Goal: Task Accomplishment & Management: Use online tool/utility

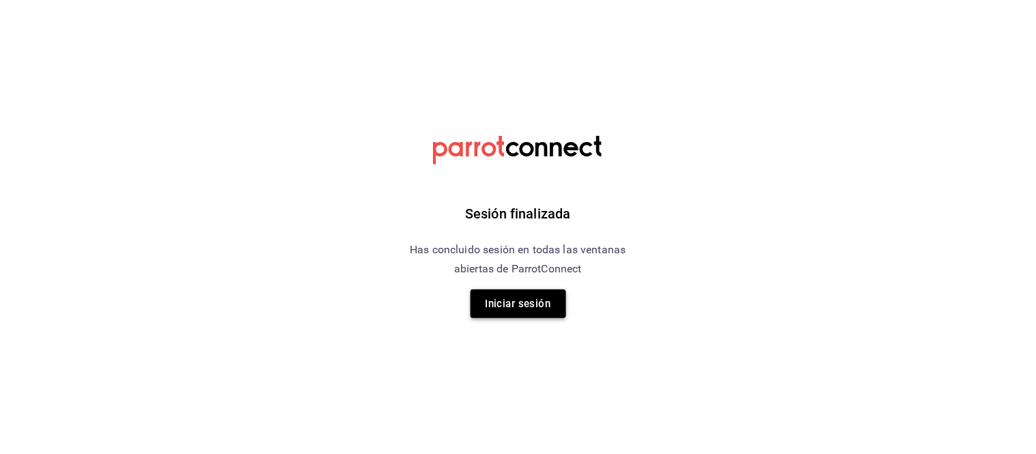
click at [508, 301] on button "Iniciar sesión" at bounding box center [519, 304] width 96 height 29
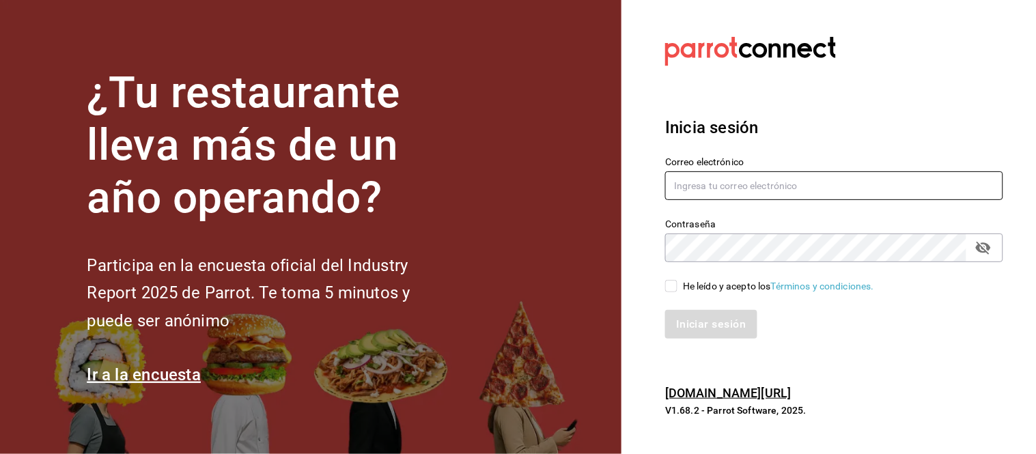
type input "mochomos.arcos@grupocosteno.com"
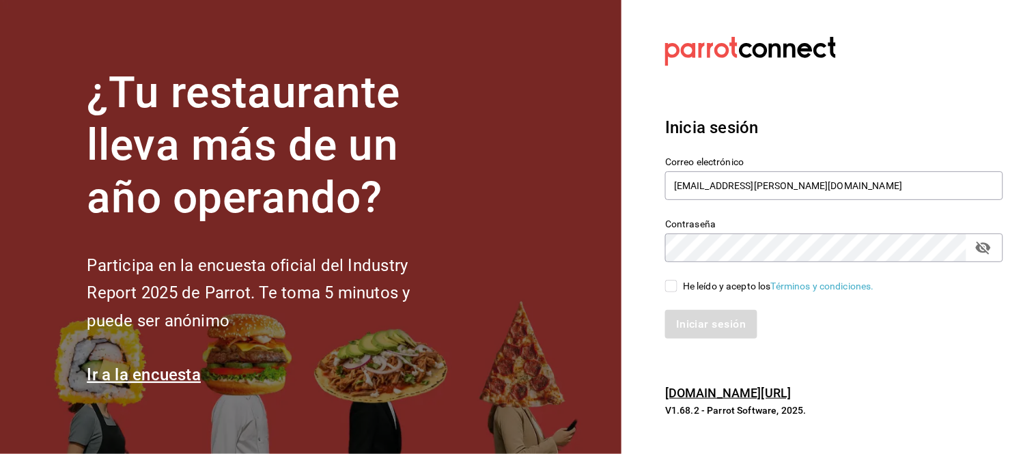
click at [672, 286] on input "He leído y acepto los Términos y condiciones." at bounding box center [671, 286] width 12 height 12
checkbox input "true"
click at [706, 328] on button "Iniciar sesión" at bounding box center [711, 324] width 93 height 29
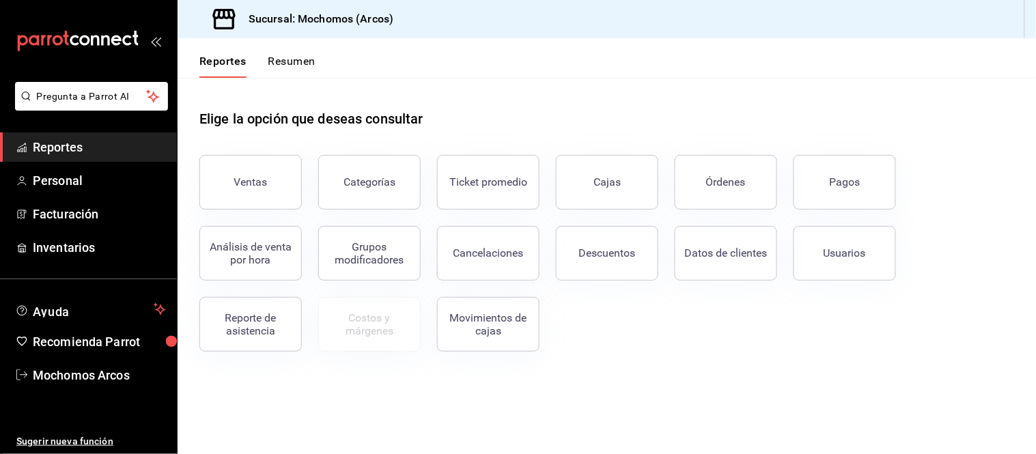
click at [776, 360] on div "Elige la opción que deseas consultar Ventas Categorías Ticket promedio Cajas Ór…" at bounding box center [607, 226] width 859 height 296
click at [256, 184] on div "Ventas" at bounding box center [250, 182] width 33 height 13
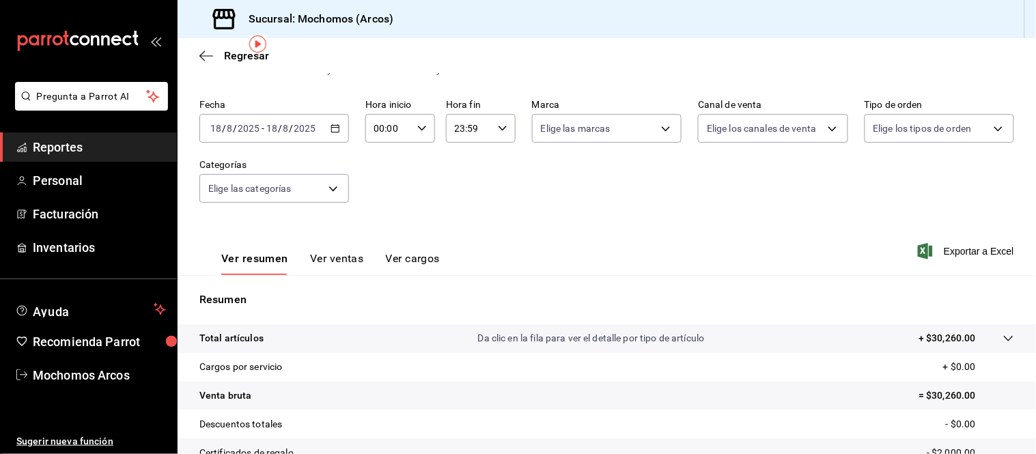
scroll to position [51, 0]
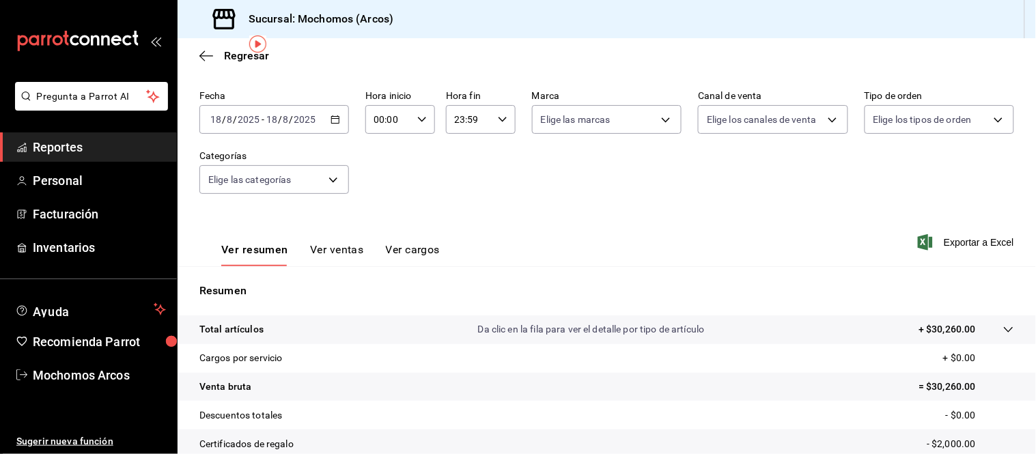
click at [333, 117] on \(Stroke\) "button" at bounding box center [335, 120] width 8 height 8
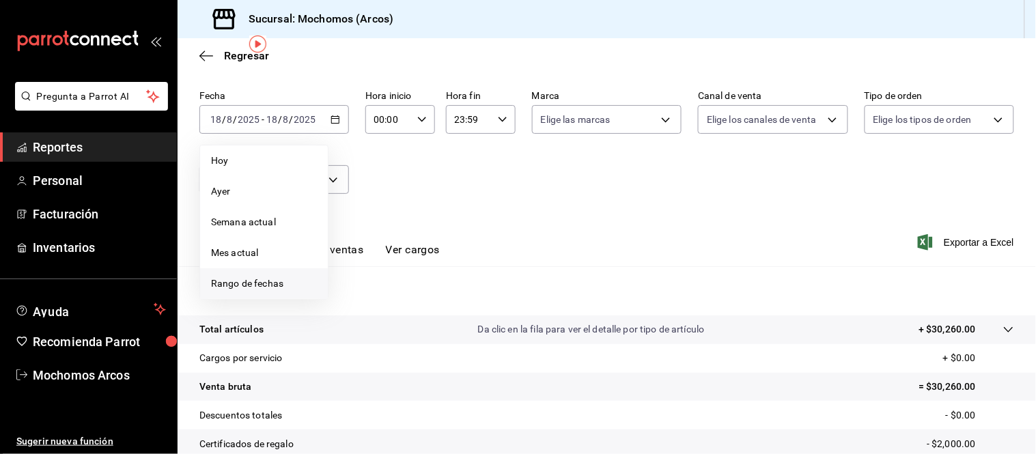
click at [234, 281] on span "Rango de fechas" at bounding box center [264, 284] width 106 height 14
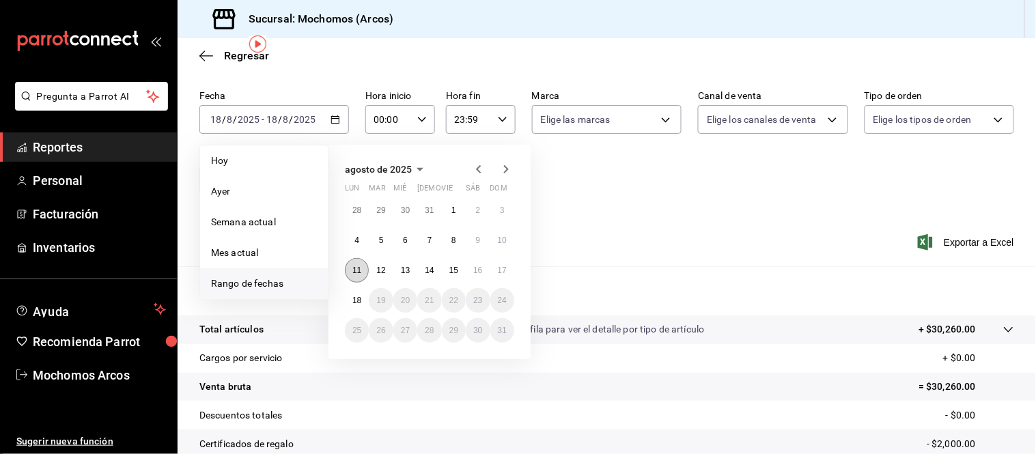
click at [357, 268] on abbr "11" at bounding box center [357, 271] width 9 height 10
drag, startPoint x: 357, startPoint y: 268, endPoint x: 503, endPoint y: 268, distance: 146.2
click at [503, 268] on div "28 29 30 31 1 2 3 4 5 6 7 8 9 10 11 12 13 14 15 16 17 18 19 20 21 22 23 24 25 2…" at bounding box center [429, 270] width 169 height 145
click at [503, 268] on abbr "17" at bounding box center [502, 271] width 9 height 10
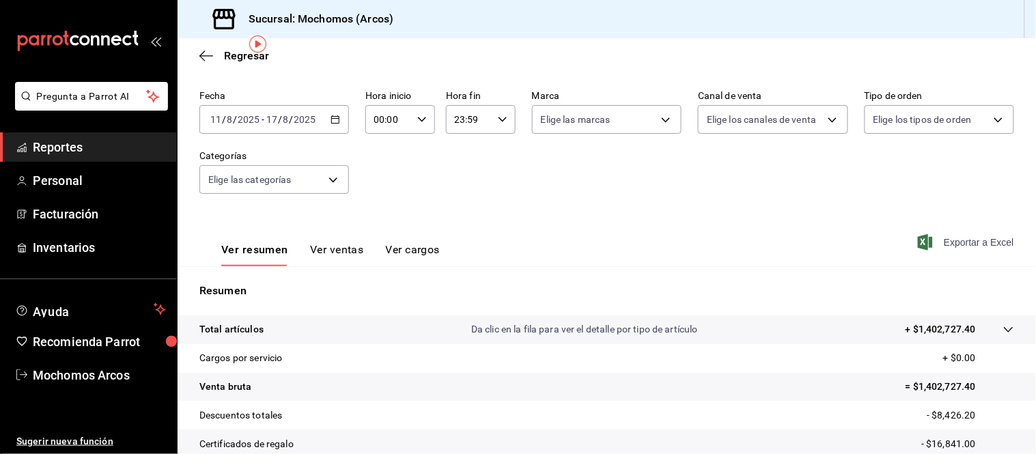
click at [918, 240] on icon "button" at bounding box center [925, 242] width 15 height 16
